Goal: Navigation & Orientation: Understand site structure

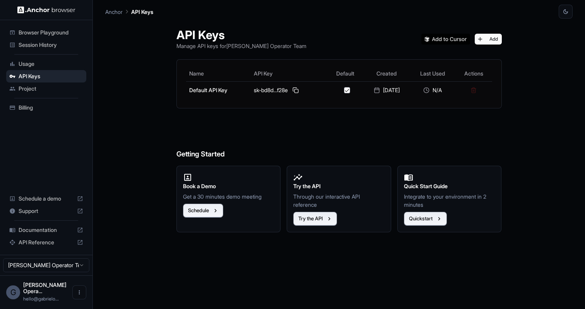
click at [62, 62] on span "Usage" at bounding box center [51, 64] width 65 height 8
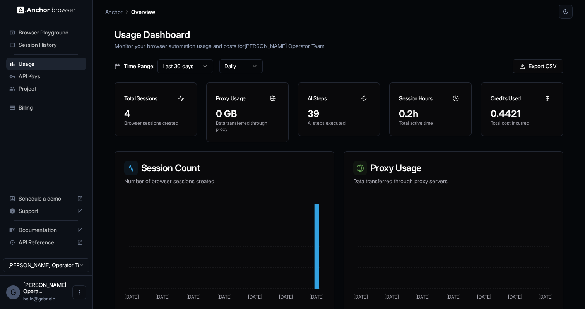
click at [62, 92] on span "Project" at bounding box center [51, 89] width 65 height 8
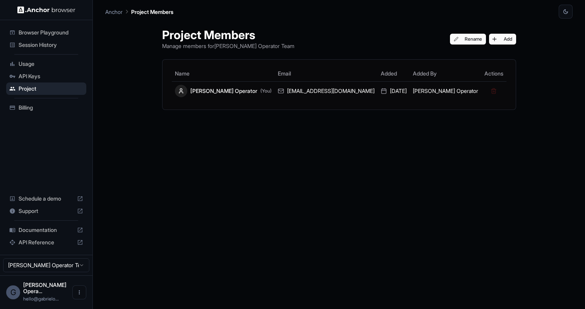
click at [55, 47] on span "Session History" at bounding box center [51, 45] width 65 height 8
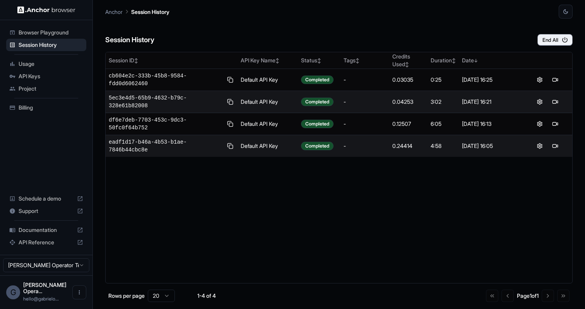
click at [50, 104] on span "Billing" at bounding box center [51, 108] width 65 height 8
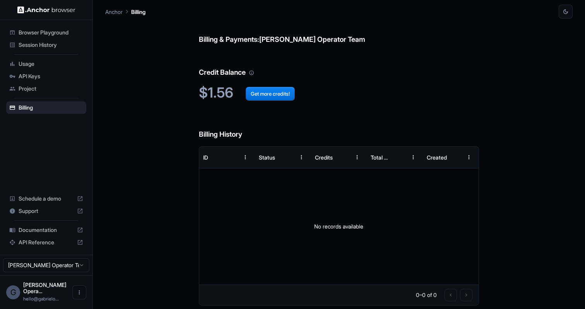
click at [46, 88] on span "Project" at bounding box center [51, 89] width 65 height 8
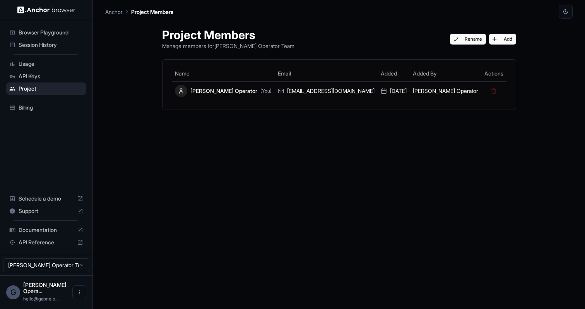
click at [44, 77] on span "API Keys" at bounding box center [51, 76] width 65 height 8
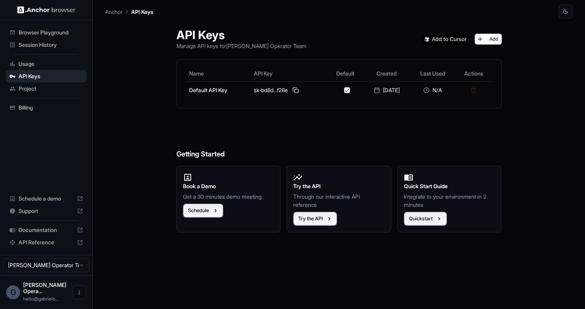
click at [39, 87] on span "Project" at bounding box center [51, 89] width 65 height 8
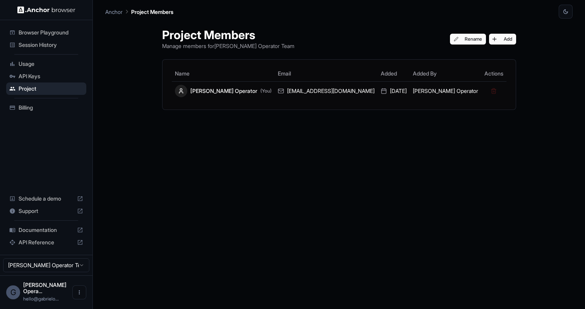
click at [33, 104] on span "Billing" at bounding box center [51, 108] width 65 height 8
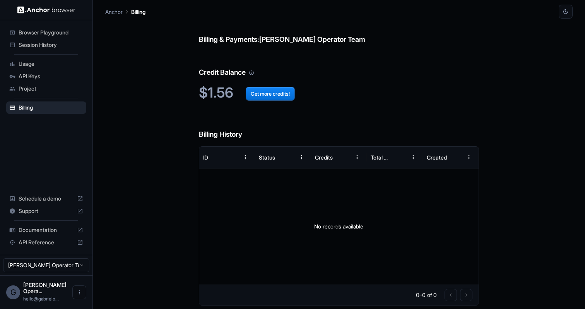
click at [40, 65] on span "Usage" at bounding box center [51, 64] width 65 height 8
